Goal: Task Accomplishment & Management: Manage account settings

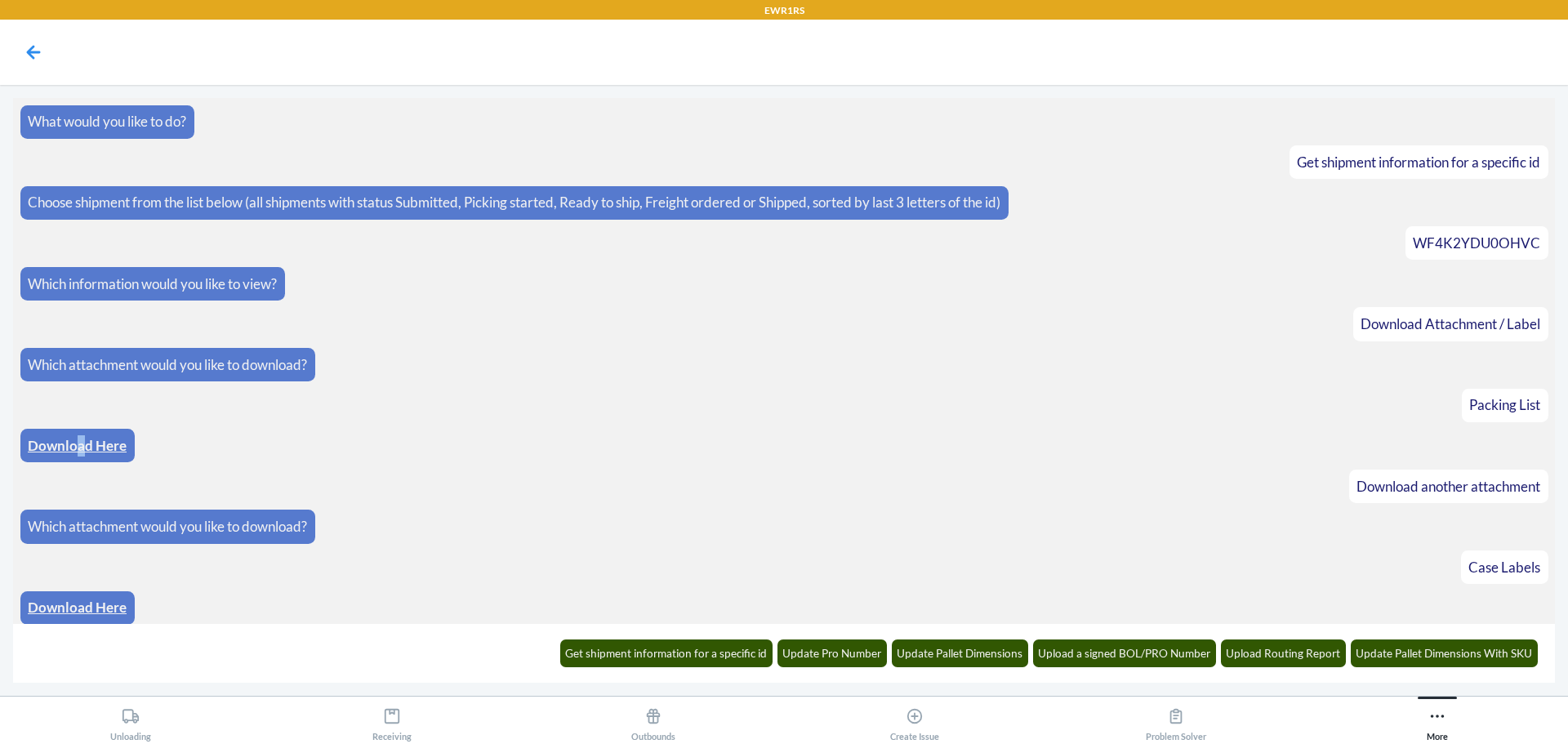
scroll to position [250, 0]
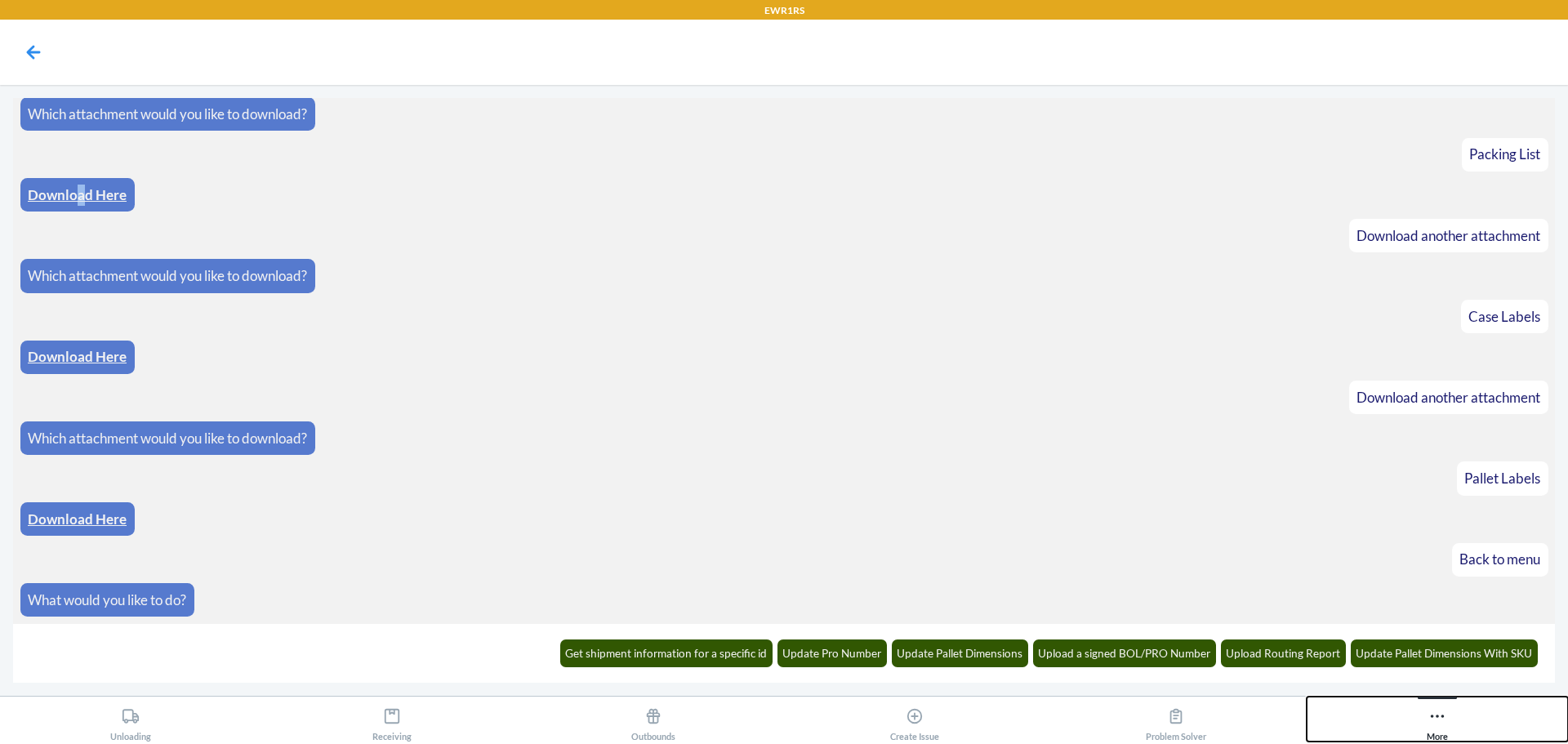
click at [1431, 715] on icon at bounding box center [1437, 716] width 14 height 4
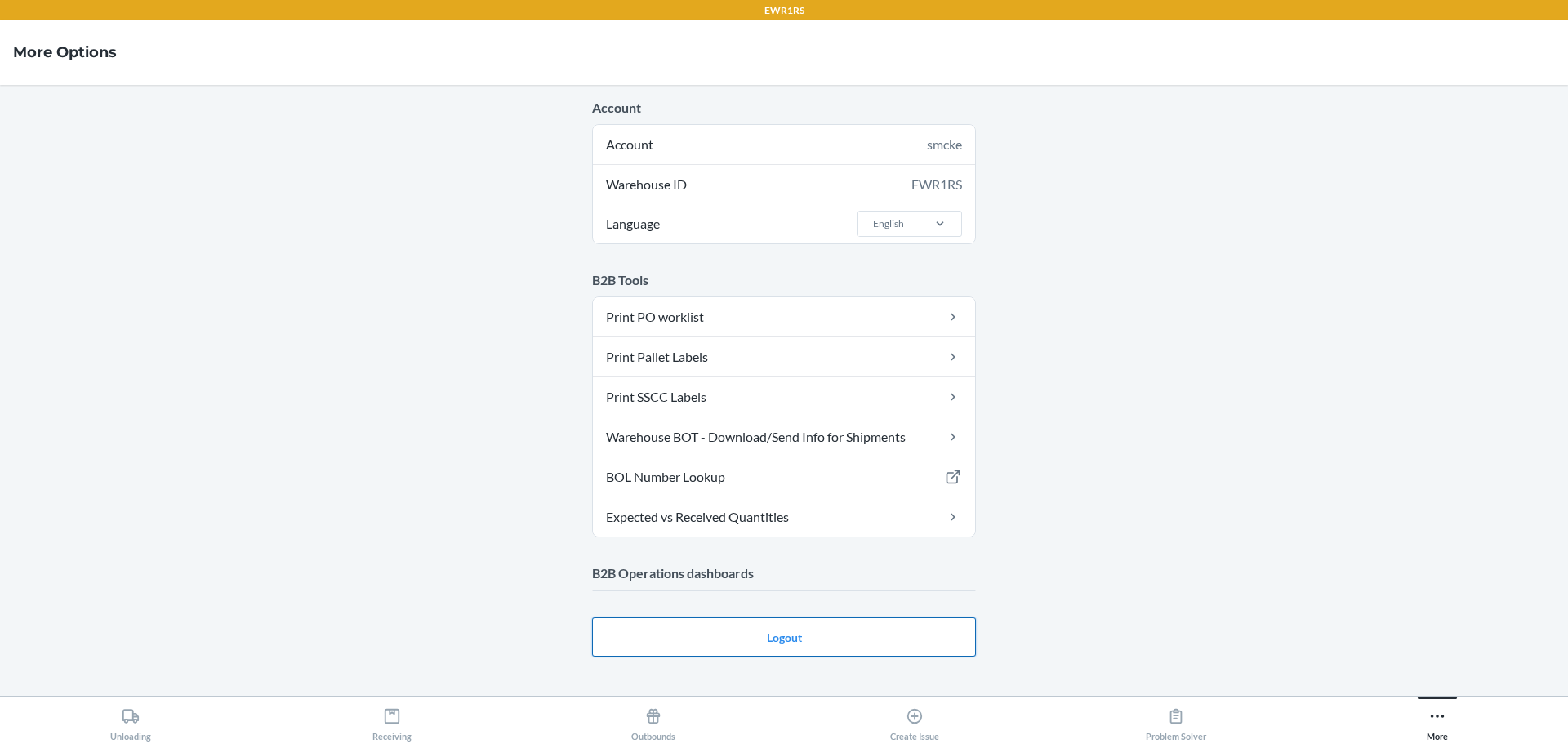
click at [779, 602] on main "Account Account smcke Warehouse ID EWR1RS Language English B2B Tools Print PO w…" at bounding box center [784, 390] width 1568 height 611
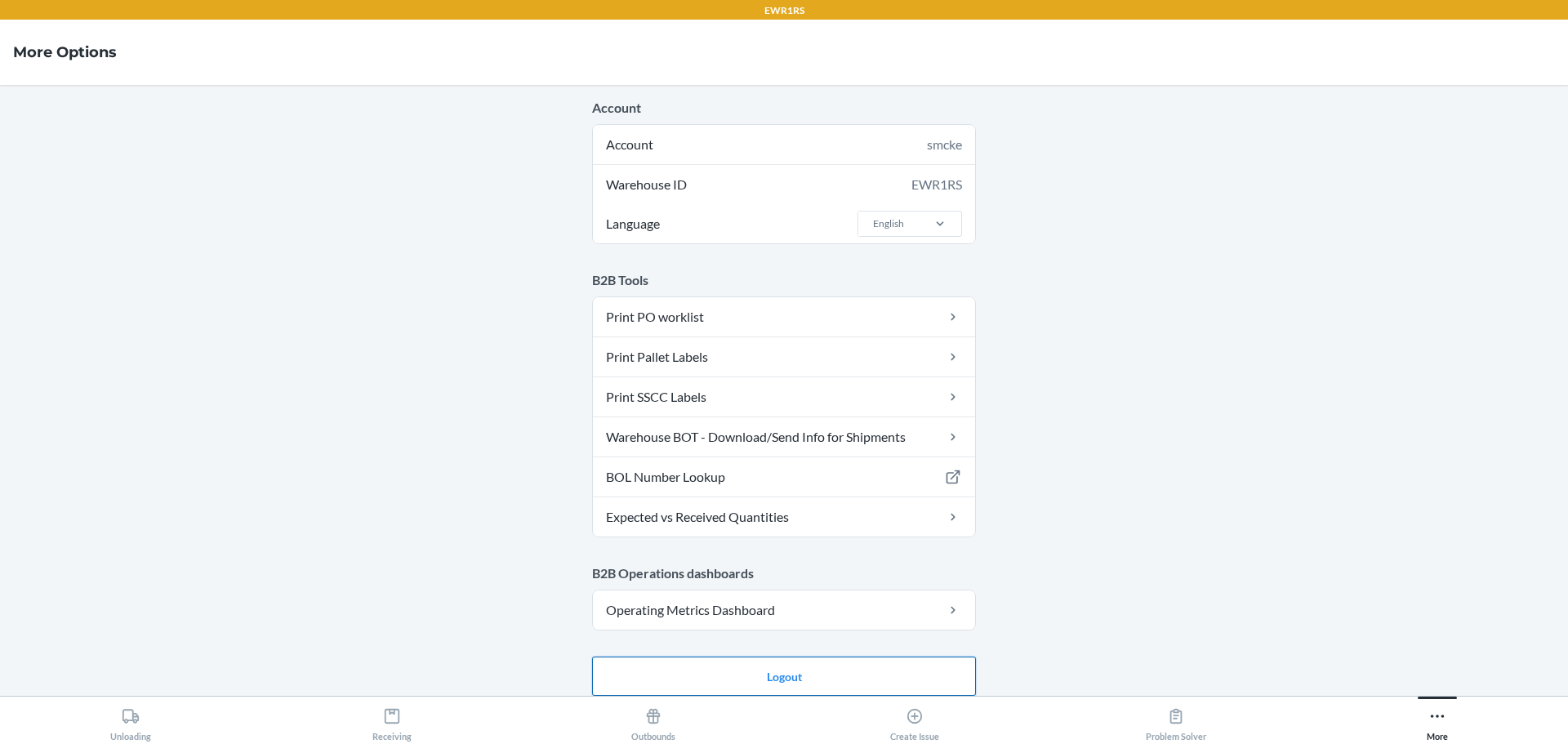
click at [771, 674] on button "Logout" at bounding box center [783, 675] width 384 height 39
